Goal: Obtain resource: Download file/media

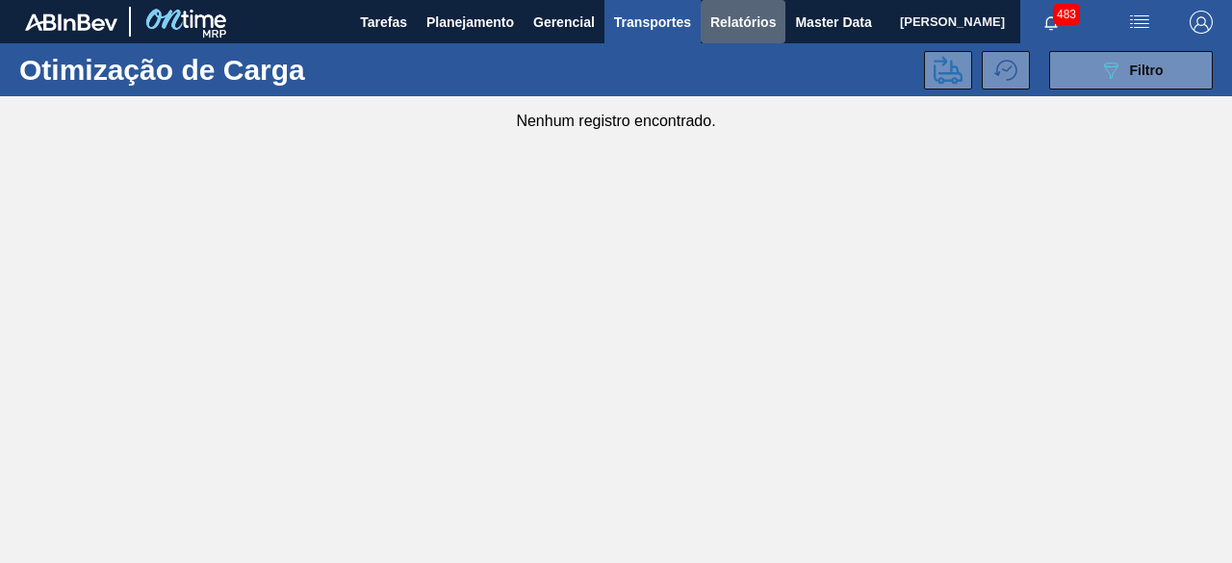
click at [747, 29] on span "Relatórios" at bounding box center [742, 22] width 65 height 23
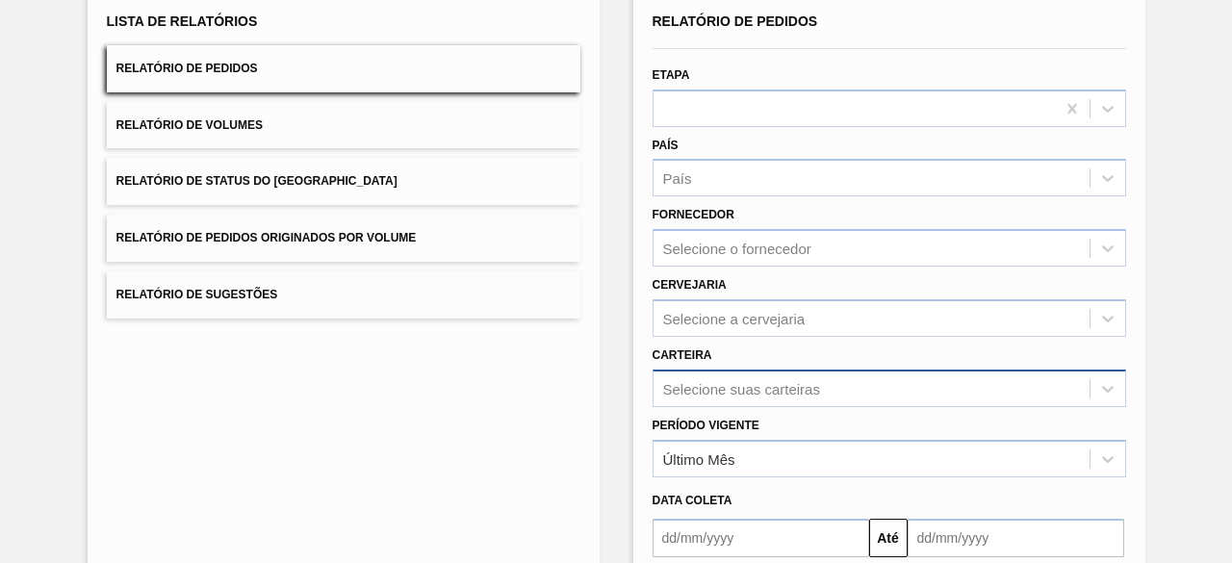
scroll to position [283, 0]
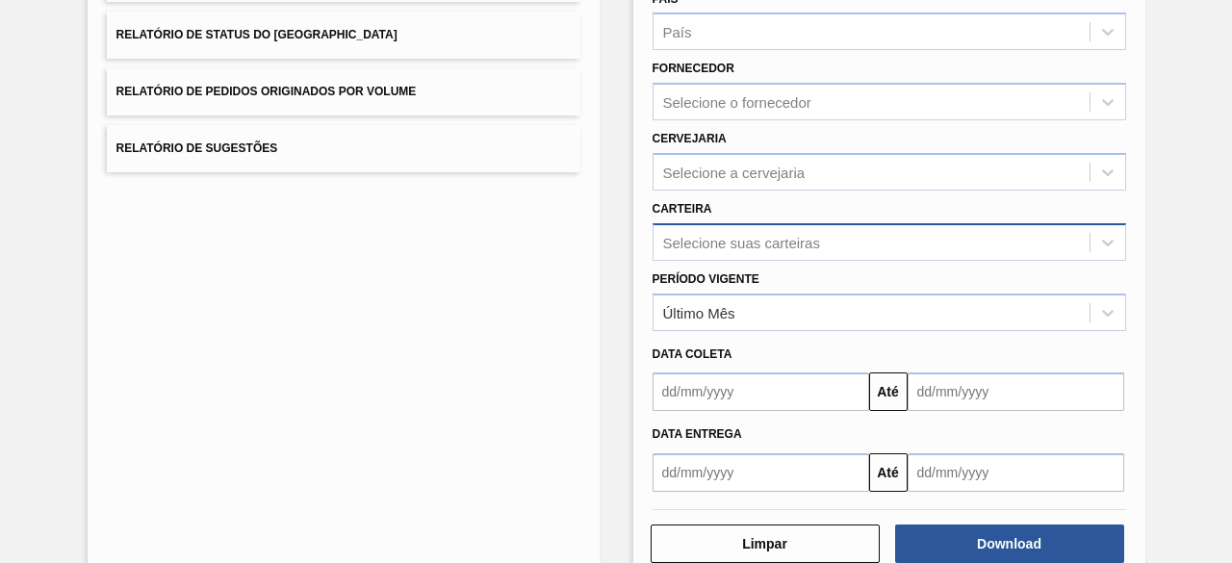
click at [718, 261] on div "Selecione suas carteiras" at bounding box center [890, 242] width 474 height 38
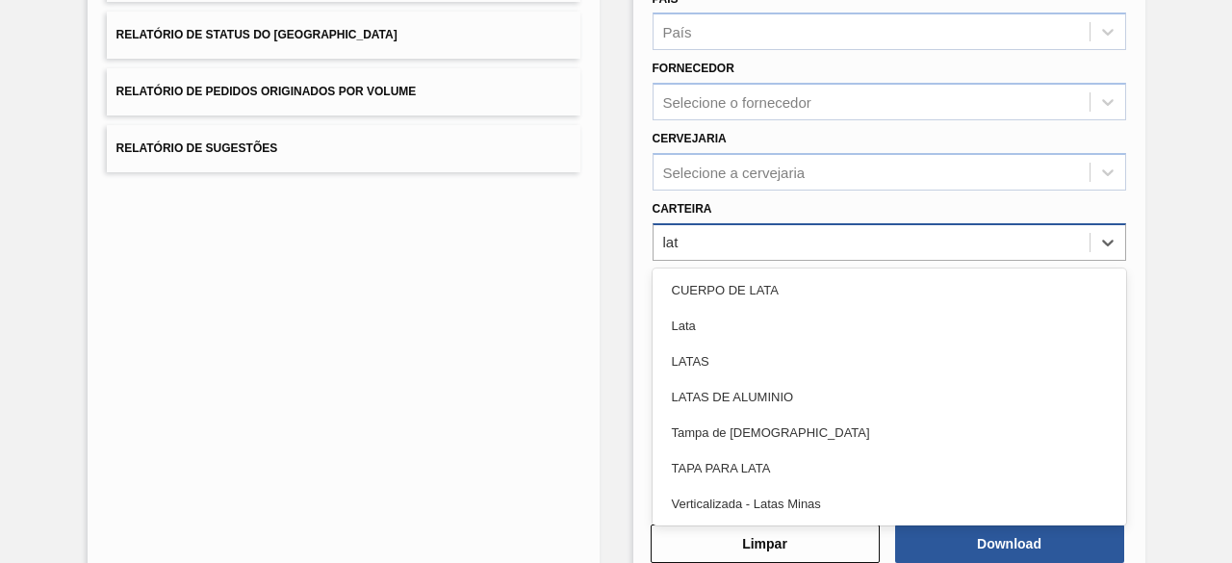
type input "lata"
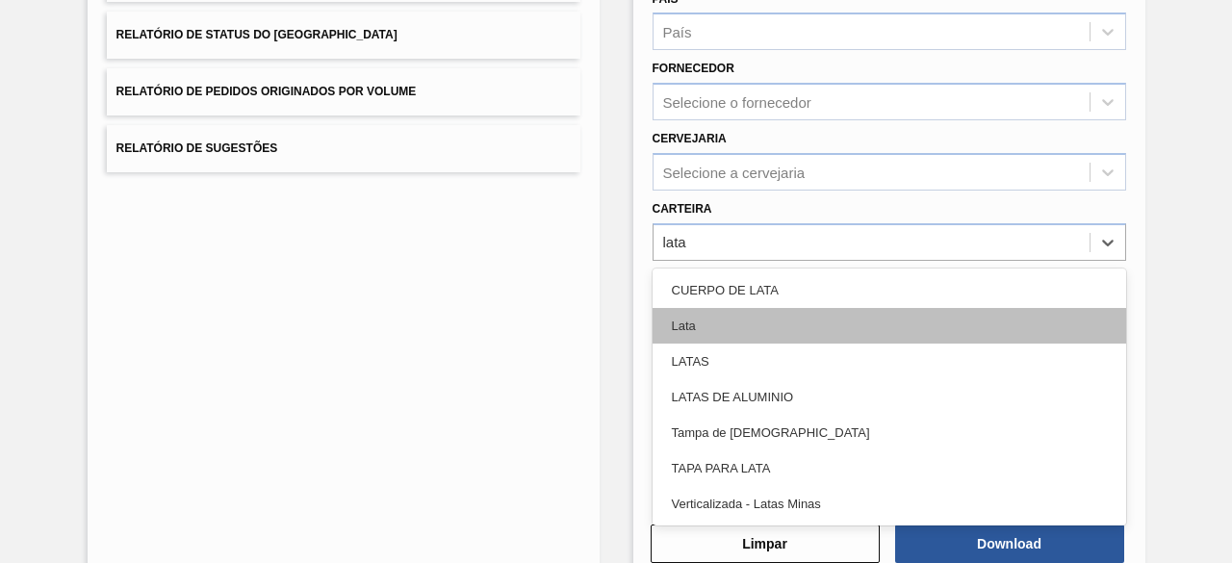
click at [720, 308] on div "Lata" at bounding box center [890, 326] width 474 height 36
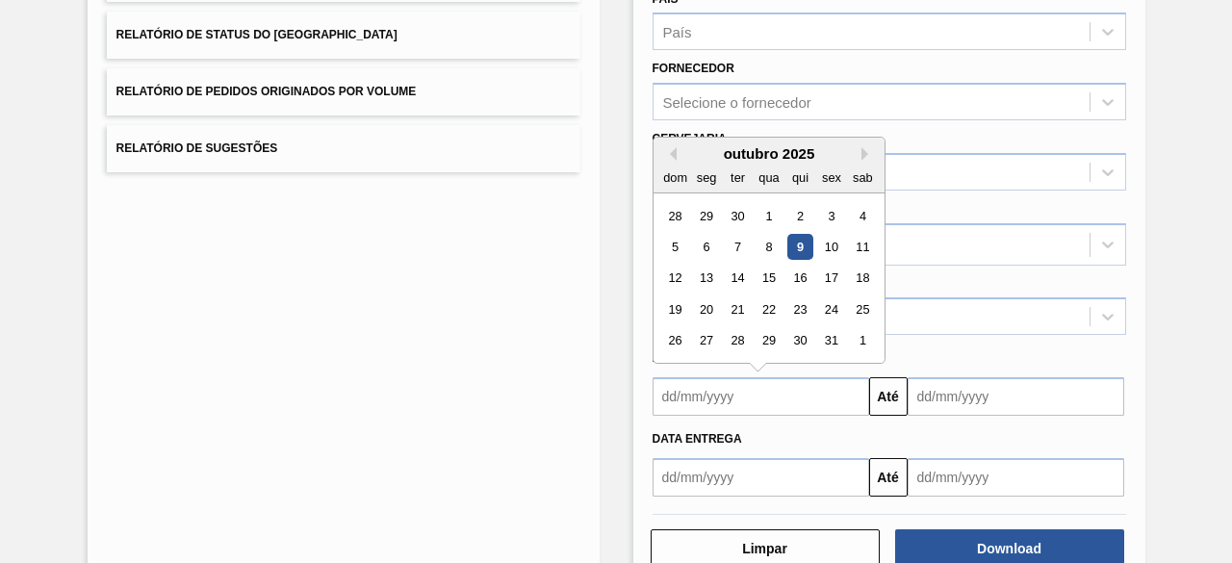
click at [762, 399] on input "text" at bounding box center [761, 396] width 217 height 38
click at [795, 240] on div "9" at bounding box center [799, 247] width 26 height 26
type input "[DATE]"
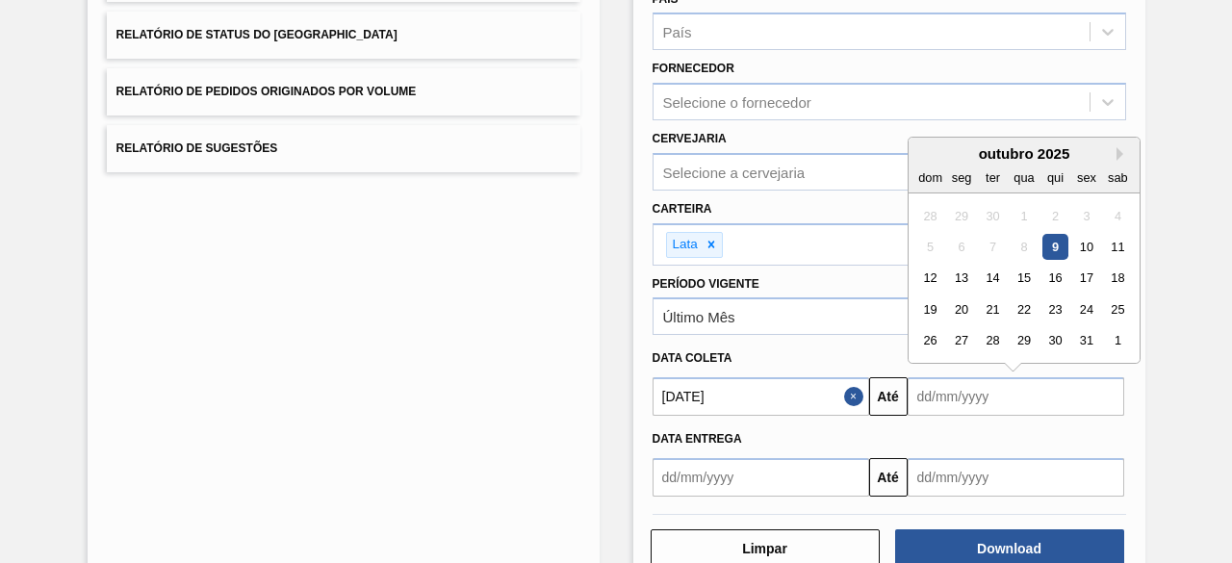
click at [941, 400] on input "text" at bounding box center [1016, 396] width 217 height 38
click at [988, 279] on div "14" at bounding box center [992, 279] width 26 height 26
type input "[DATE]"
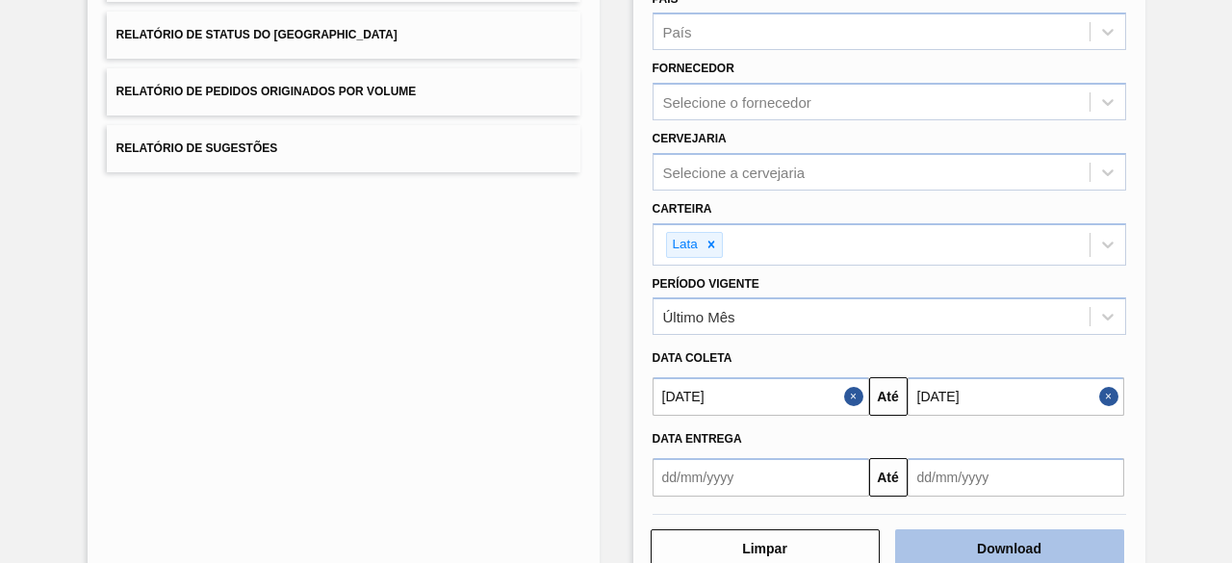
click at [986, 554] on button "Download" at bounding box center [1009, 548] width 229 height 38
